Goal: Task Accomplishment & Management: Manage account settings

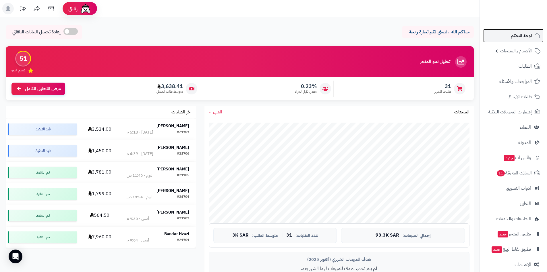
click at [506, 40] on link "لوحة التحكم" at bounding box center [514, 36] width 60 height 14
click at [177, 122] on strong "[PERSON_NAME]" at bounding box center [173, 125] width 33 height 6
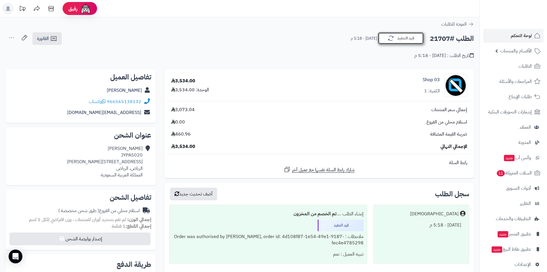
click at [390, 38] on icon "button" at bounding box center [391, 38] width 7 height 7
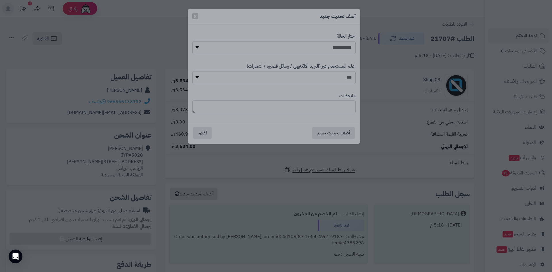
click at [328, 50] on div at bounding box center [276, 136] width 552 height 272
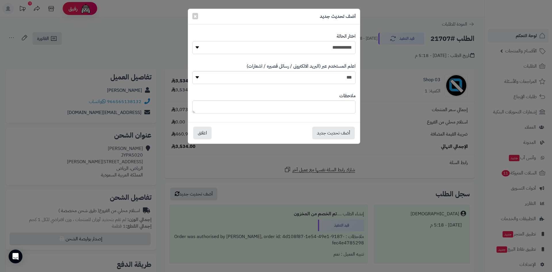
click at [332, 47] on select "**********" at bounding box center [273, 47] width 163 height 13
select select "*"
click at [192, 41] on select "**********" at bounding box center [273, 47] width 163 height 13
click at [343, 129] on button "أضف تحديث جديد" at bounding box center [333, 132] width 43 height 13
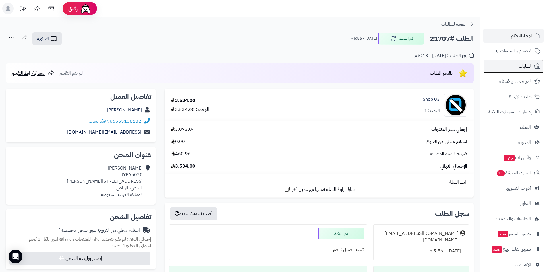
click at [504, 68] on link "الطلبات" at bounding box center [514, 66] width 60 height 14
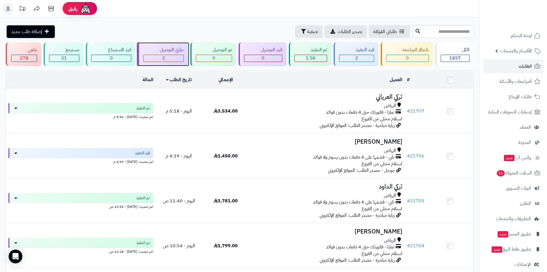
click at [156, 58] on div "2" at bounding box center [164, 58] width 40 height 7
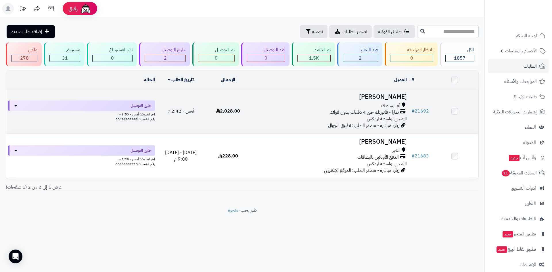
click at [370, 98] on h3 "اسامة فيصل" at bounding box center [330, 96] width 153 height 7
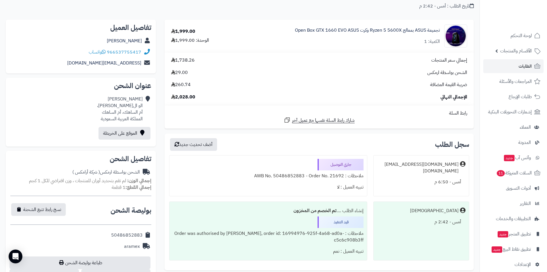
scroll to position [144, 0]
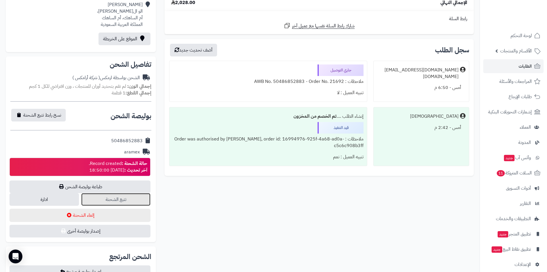
click at [130, 200] on link "تتبع الشحنة" at bounding box center [116, 199] width 70 height 13
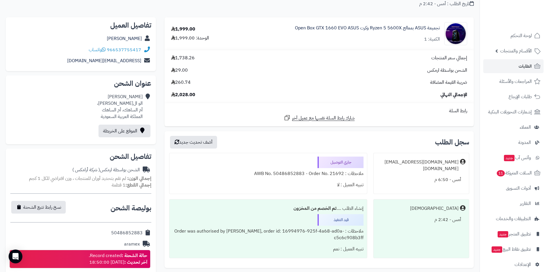
scroll to position [57, 0]
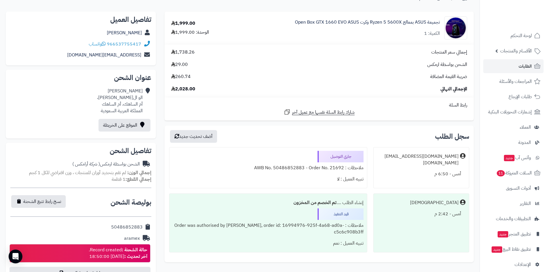
click at [134, 99] on div "اسامة فيصل الو المجد الانصاري، أم الساهك، أم الساهك المملكة العربية السعودية" at bounding box center [120, 101] width 46 height 26
click at [136, 122] on link "الموقع على الخريطة" at bounding box center [125, 125] width 52 height 13
click at [511, 34] on span "لوحة التحكم" at bounding box center [521, 36] width 21 height 8
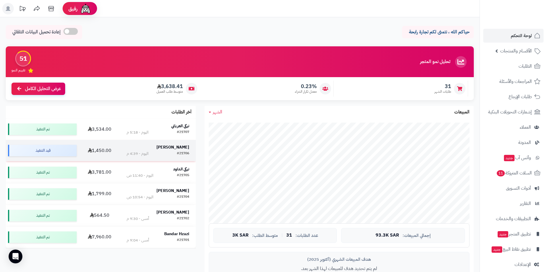
click at [178, 145] on strong "[PERSON_NAME]" at bounding box center [173, 147] width 33 height 6
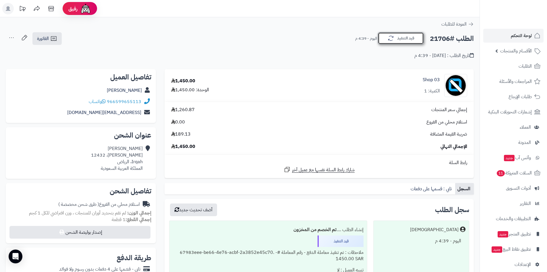
click at [396, 38] on button "قيد التنفيذ" at bounding box center [401, 38] width 46 height 12
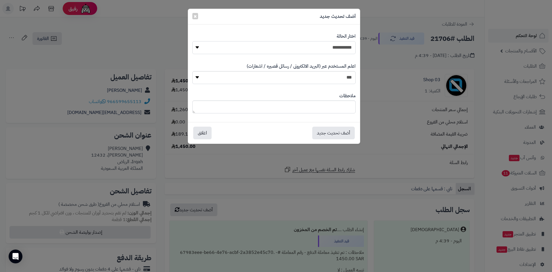
click at [338, 50] on select "**********" at bounding box center [273, 47] width 163 height 13
select select "*"
click at [192, 41] on select "**********" at bounding box center [273, 47] width 163 height 13
click at [330, 132] on button "أضف تحديث جديد" at bounding box center [333, 132] width 43 height 13
